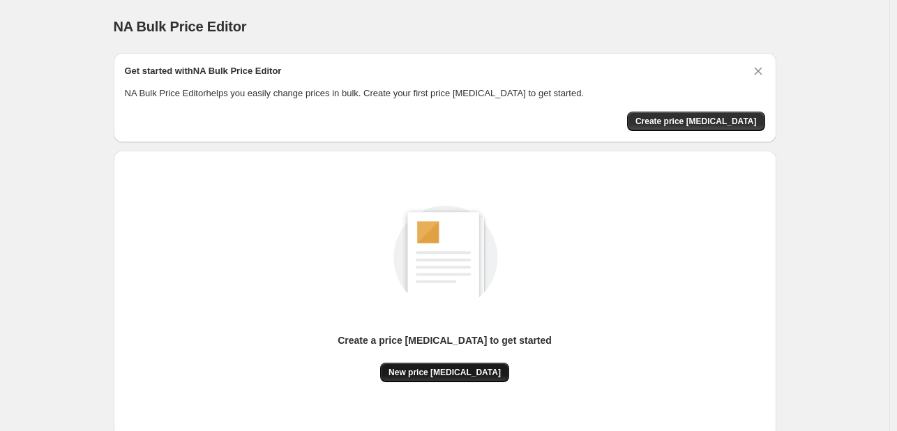
click at [443, 371] on span "New price [MEDICAL_DATA]" at bounding box center [444, 372] width 112 height 11
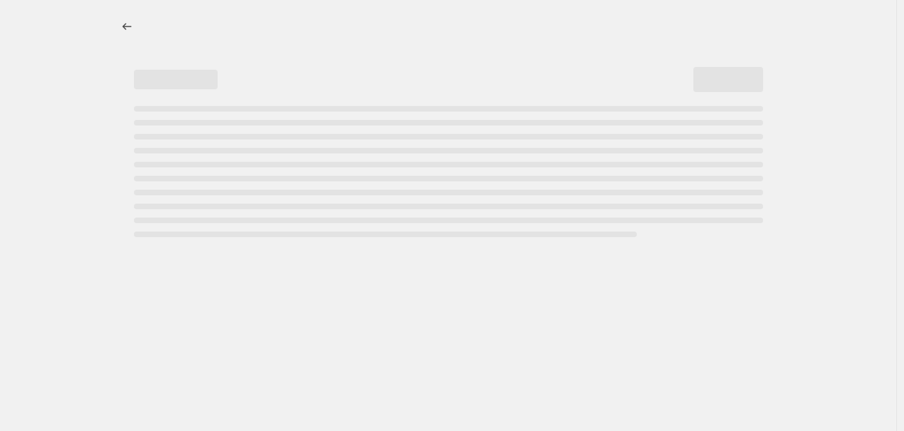
select select "percentage"
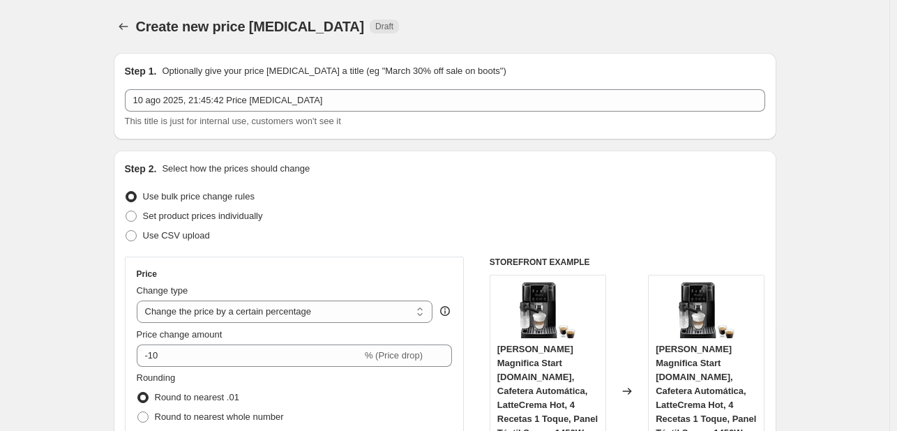
click at [475, 173] on div "Step 2. Select how the prices should change" at bounding box center [445, 169] width 640 height 14
click at [262, 340] on div "Price change amount" at bounding box center [295, 335] width 316 height 14
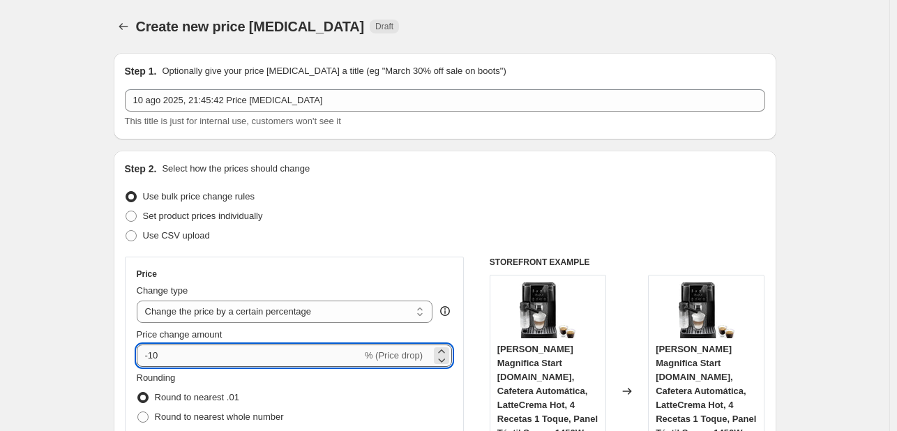
click at [259, 352] on input "-10" at bounding box center [249, 355] width 225 height 22
type input "-1"
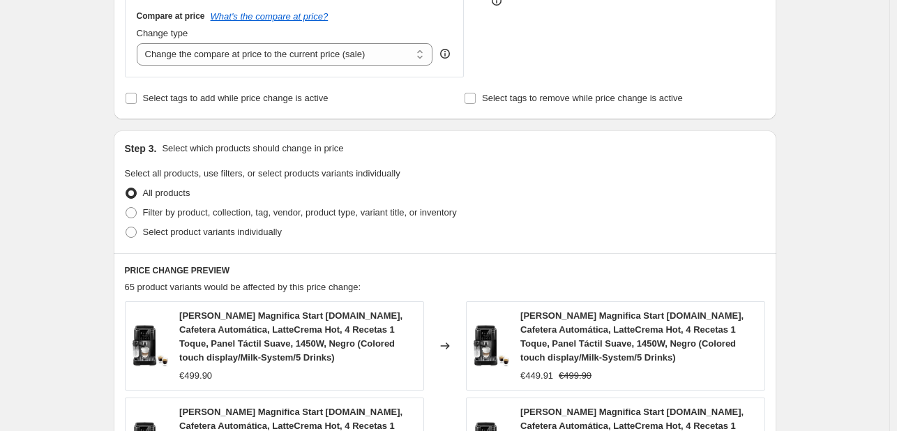
scroll to position [1110, 0]
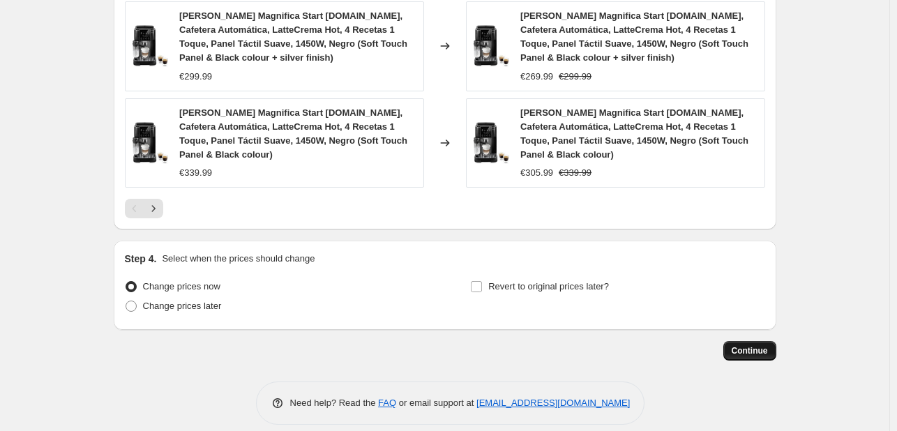
type input "-25"
click at [747, 345] on span "Continue" at bounding box center [750, 350] width 36 height 11
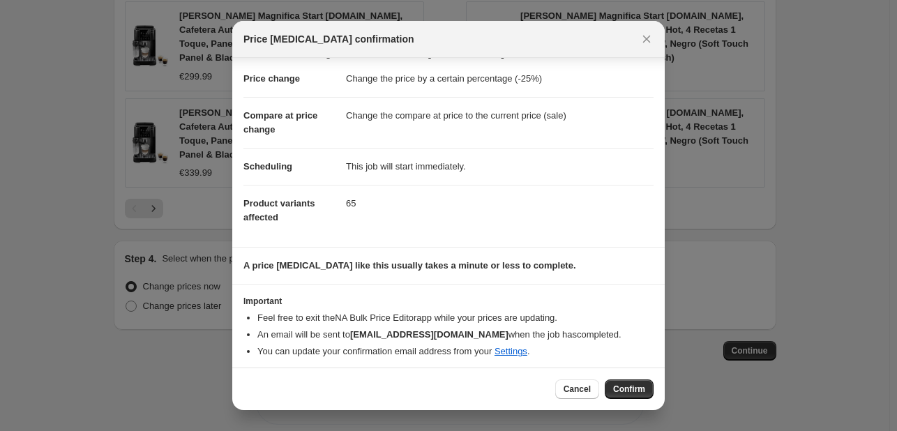
scroll to position [26, 0]
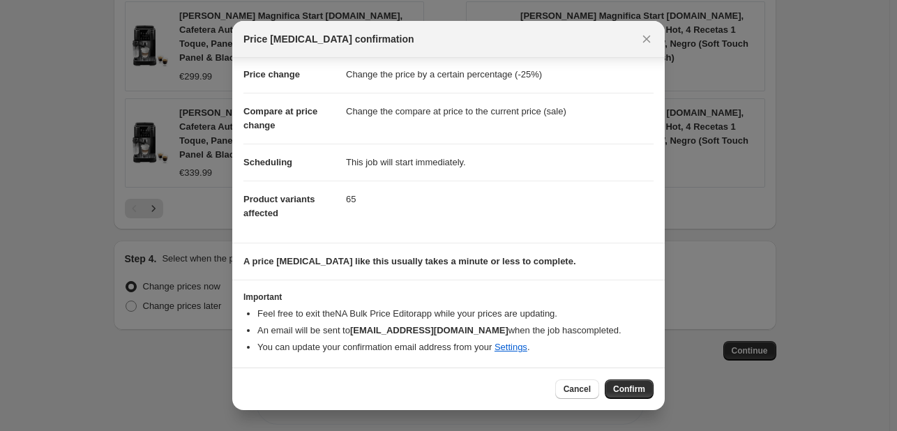
click at [637, 389] on span "Confirm" at bounding box center [629, 389] width 32 height 11
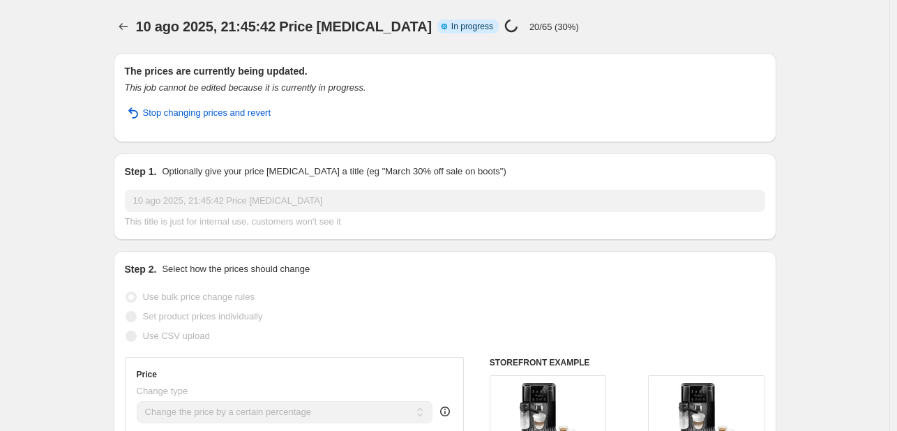
select select "percentage"
